Goal: Task Accomplishment & Management: Manage account settings

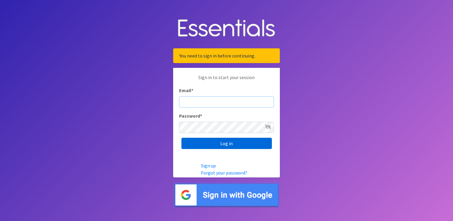
type input "[PERSON_NAME][EMAIL_ADDRESS][PERSON_NAME][DOMAIN_NAME]"
click at [217, 142] on input "Log in" at bounding box center [227, 143] width 90 height 11
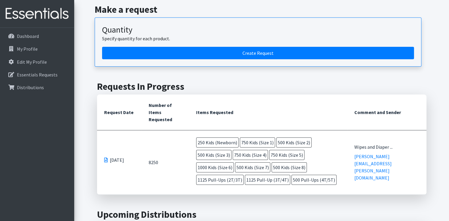
scroll to position [119, 0]
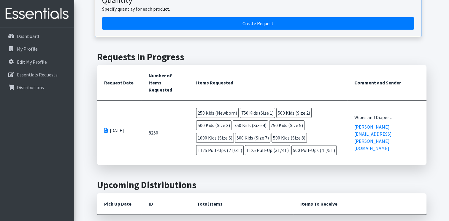
click at [105, 128] on span at bounding box center [106, 130] width 4 height 5
click at [106, 128] on span at bounding box center [106, 130] width 4 height 5
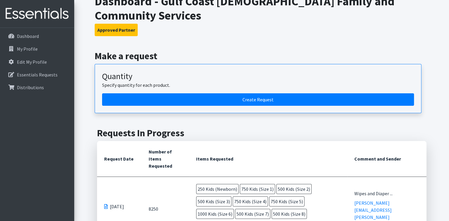
scroll to position [0, 0]
